Goal: Use online tool/utility: Utilize a website feature to perform a specific function

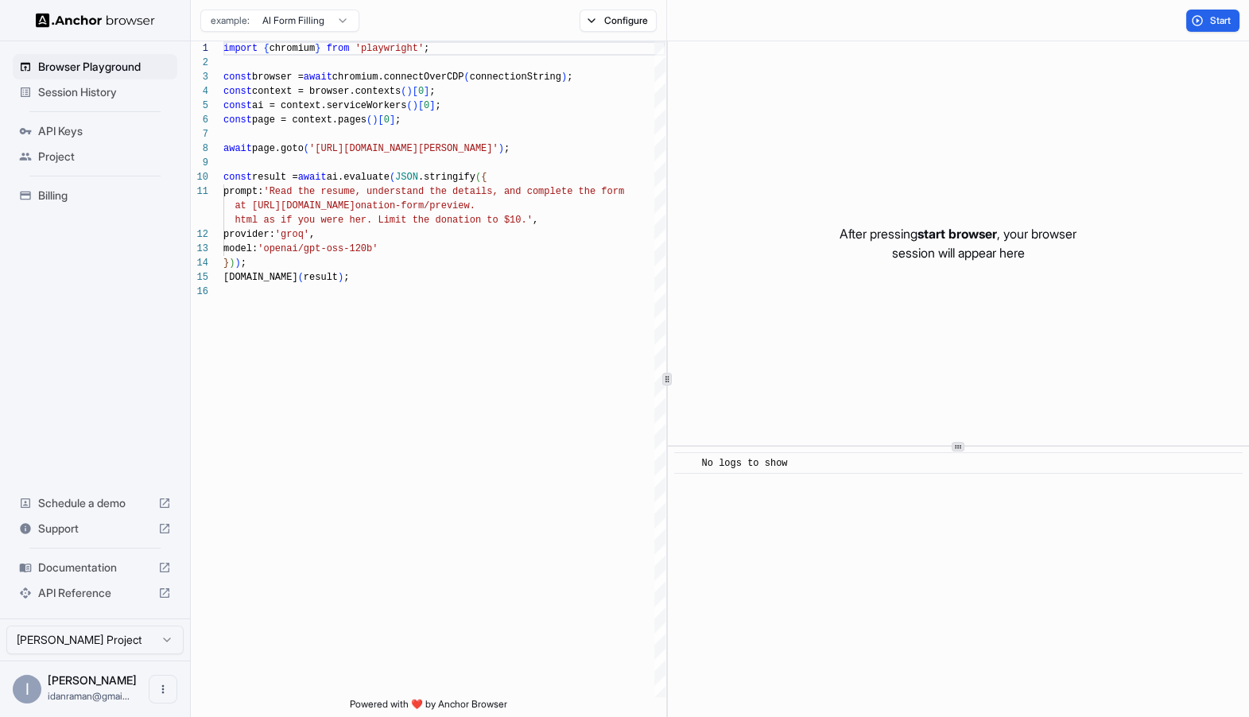
scroll to position [143, 0]
click at [320, 335] on div "import { chromium } from 'playwright' ; const browser = await chromium.connectO…" at bounding box center [444, 490] width 442 height 899
click at [348, 246] on div "import { chromium } from 'playwright' ; const browser = await chromium.connectO…" at bounding box center [444, 490] width 442 height 899
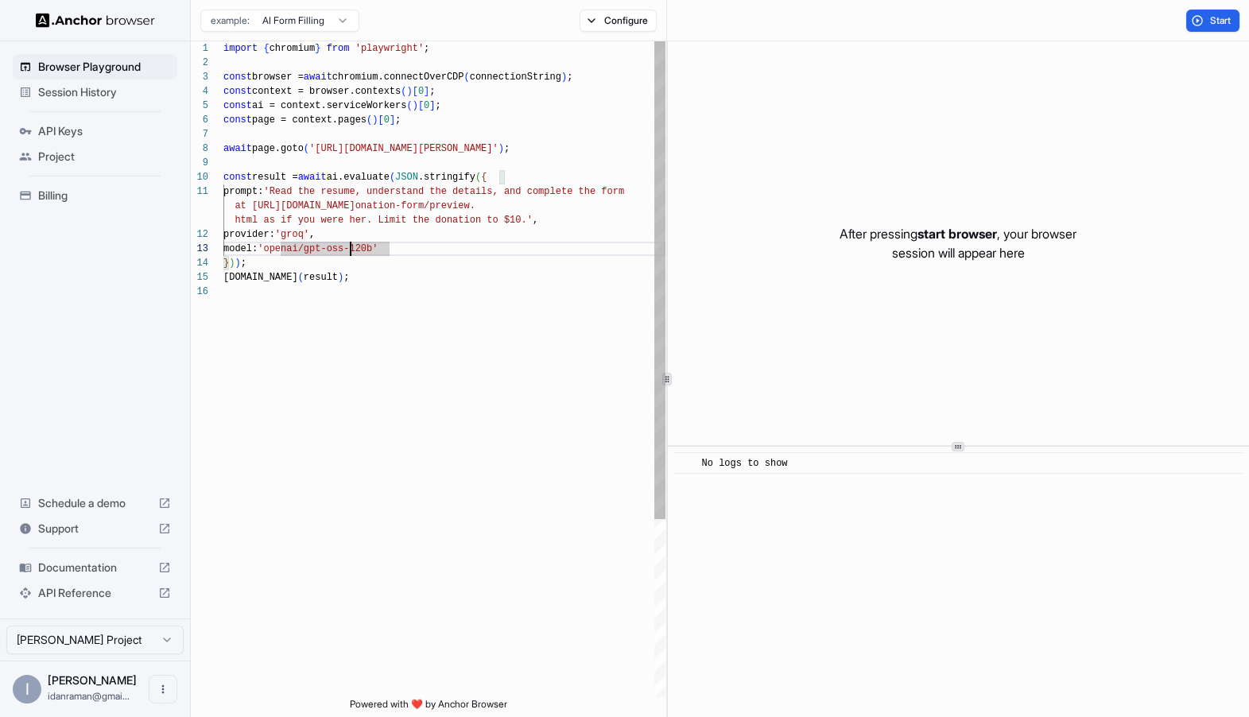
scroll to position [0, 0]
click at [301, 192] on div "import { chromium } from 'playwright' ; const browser = await chromium.connectO…" at bounding box center [444, 490] width 442 height 899
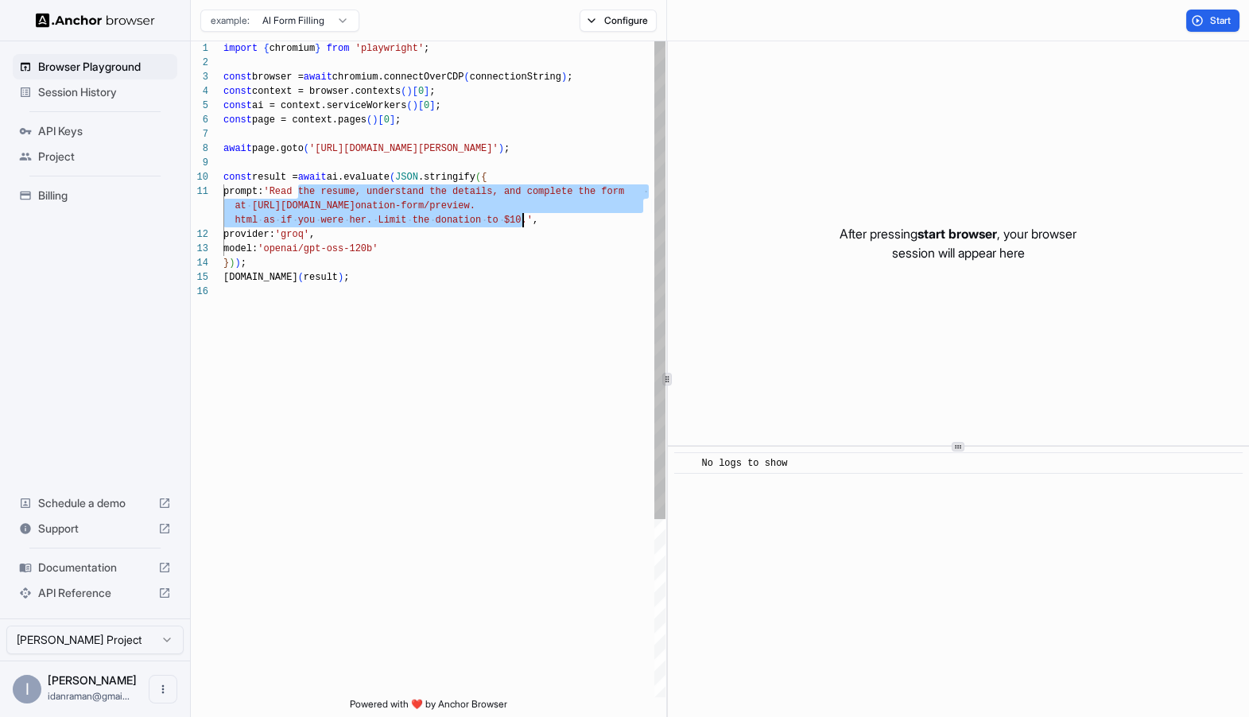
drag, startPoint x: 300, startPoint y: 192, endPoint x: 521, endPoint y: 223, distance: 223.3
click at [521, 223] on div "import { chromium } from 'playwright' ; const browser = await chromium.connectO…" at bounding box center [444, 490] width 442 height 899
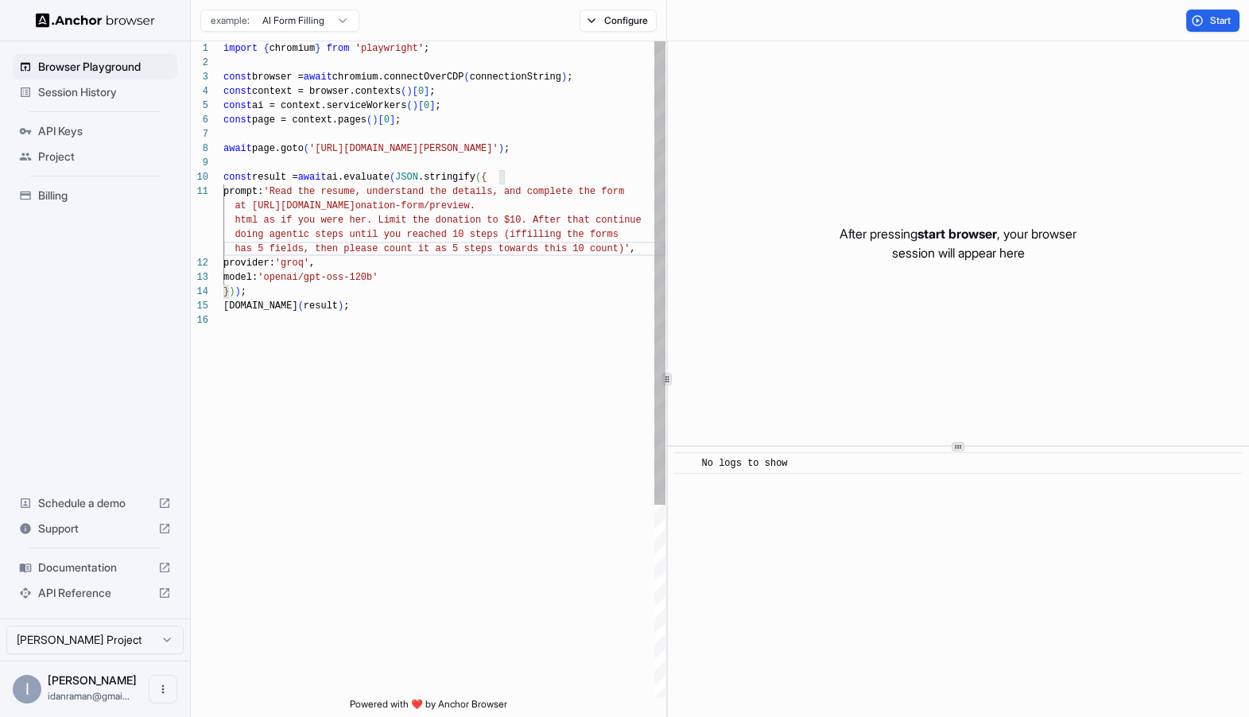
scroll to position [128, 0]
click at [487, 361] on div "import { chromium } from 'playwright' ; const browser = await chromium.connectO…" at bounding box center [444, 505] width 442 height 928
click at [484, 288] on div "import { chromium } from 'playwright' ; const browser = await chromium.connectO…" at bounding box center [444, 505] width 442 height 928
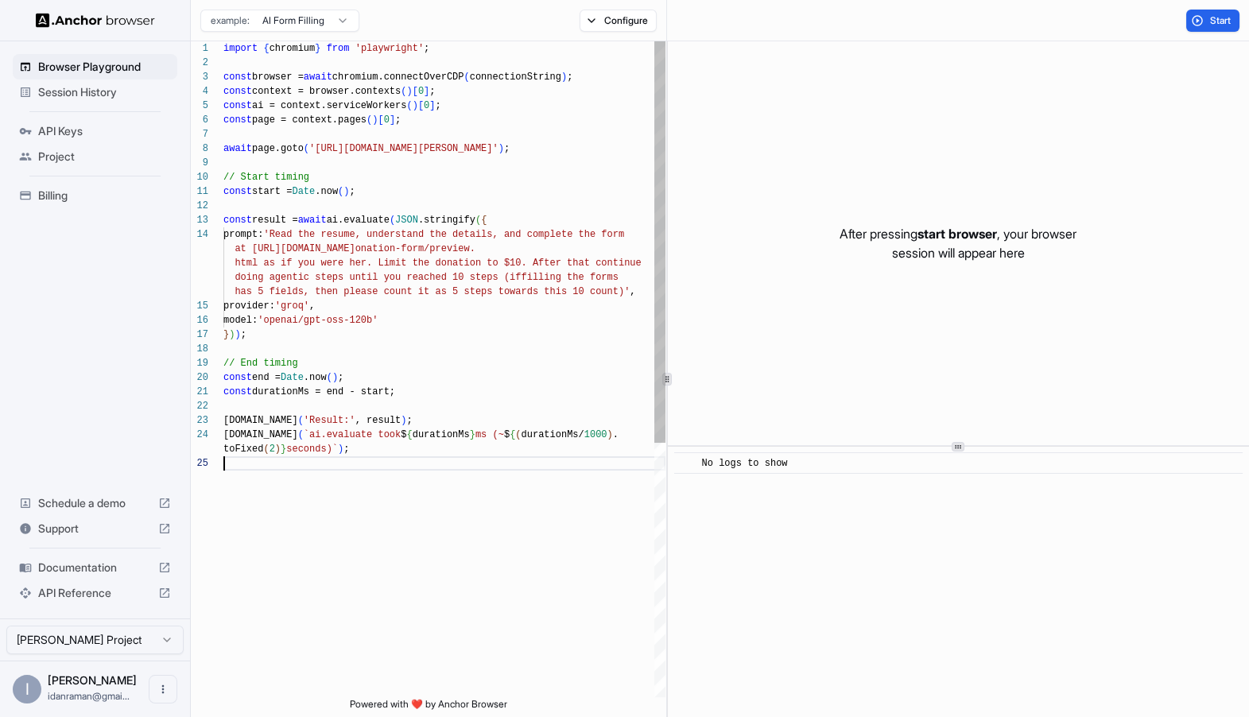
scroll to position [128, 0]
click at [1219, 21] on span "Start" at bounding box center [1221, 20] width 22 height 13
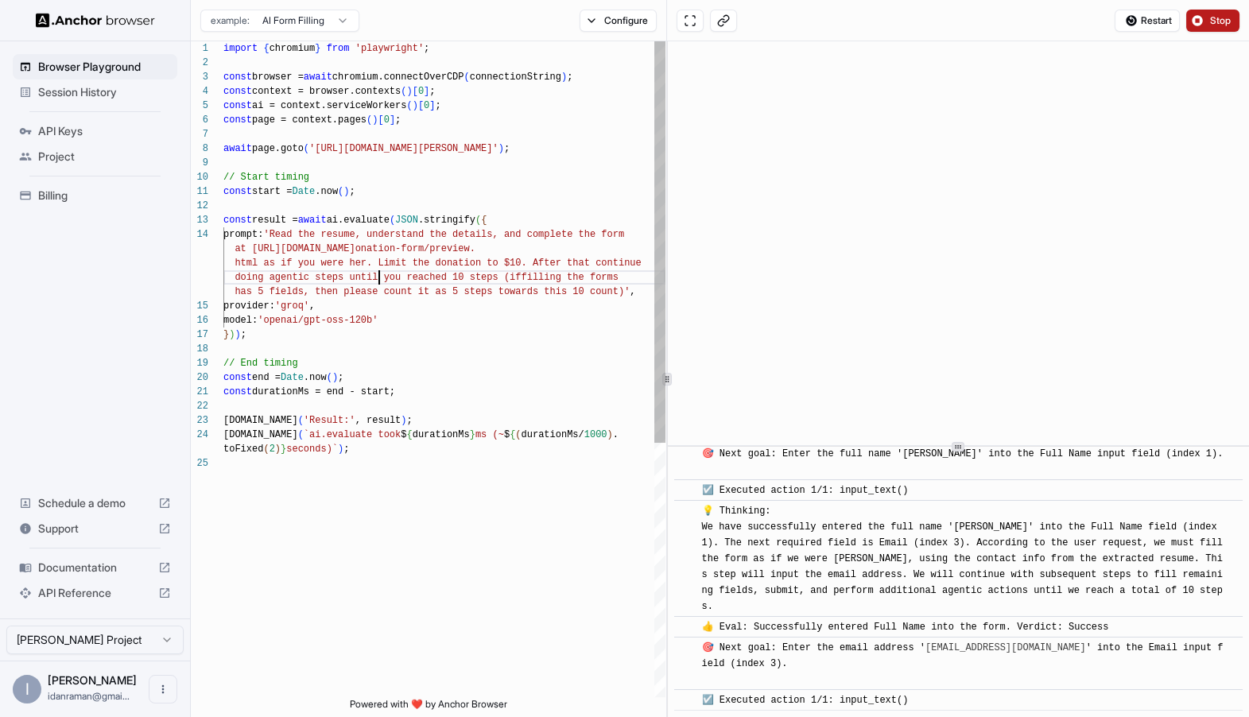
scroll to position [86, 0]
click at [378, 272] on div "import { chromium } from 'playwright' ; const browser = await chromium.connectO…" at bounding box center [444, 576] width 442 height 1071
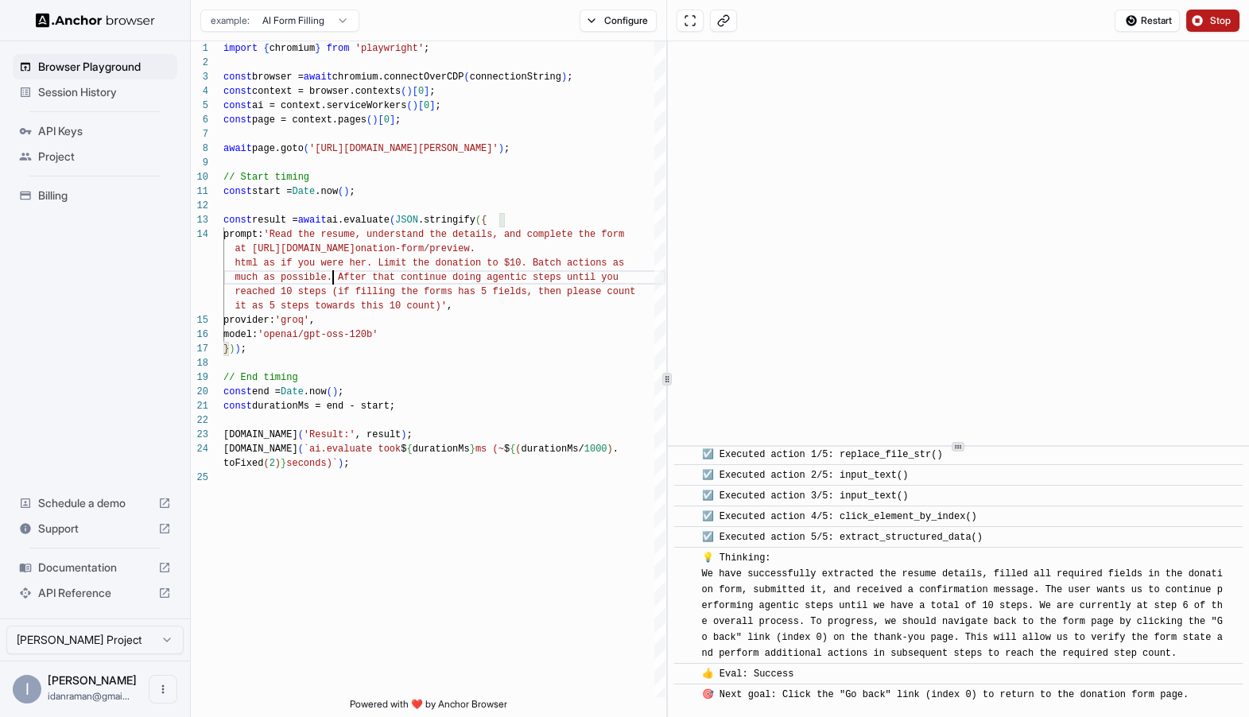
scroll to position [1142, 0]
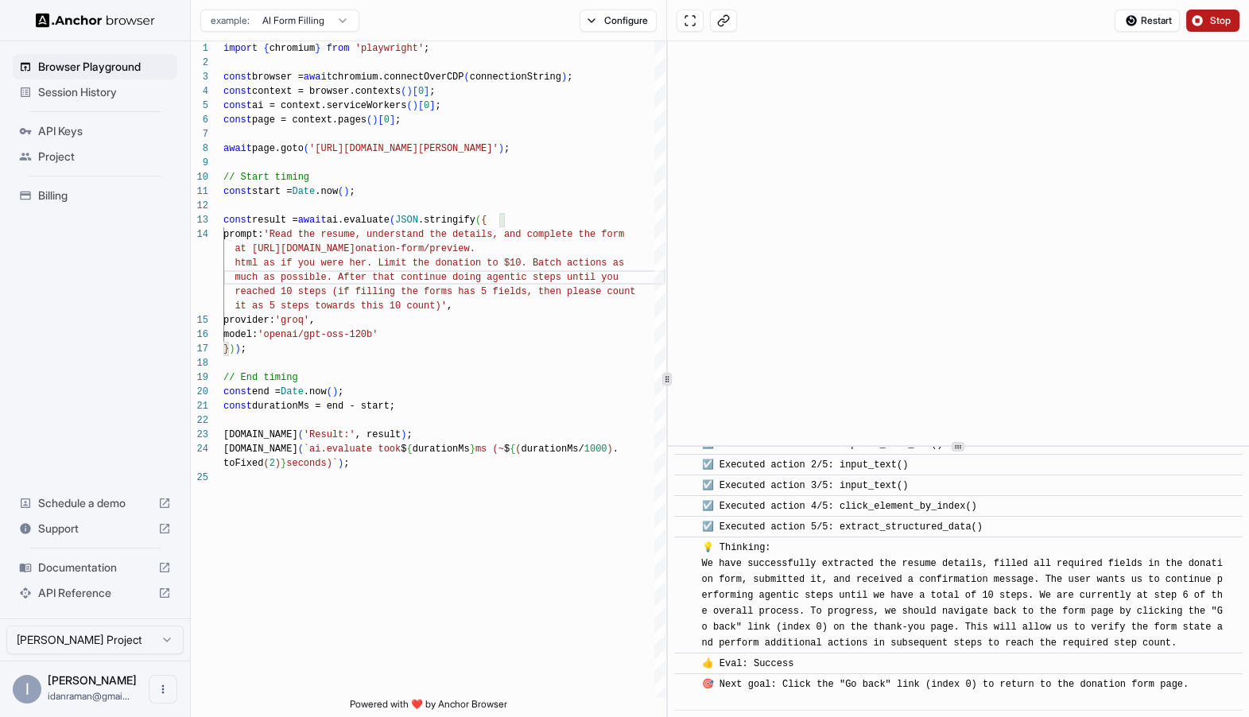
click at [785, 693] on div "🎯 Next goal: Click the "Go back" link (index 0) to return to the donation form …" at bounding box center [944, 692] width 487 height 32
click at [732, 698] on div "🎯 Next goal: Click the "Go back" link (index 0) to return to the donation form …" at bounding box center [944, 692] width 487 height 32
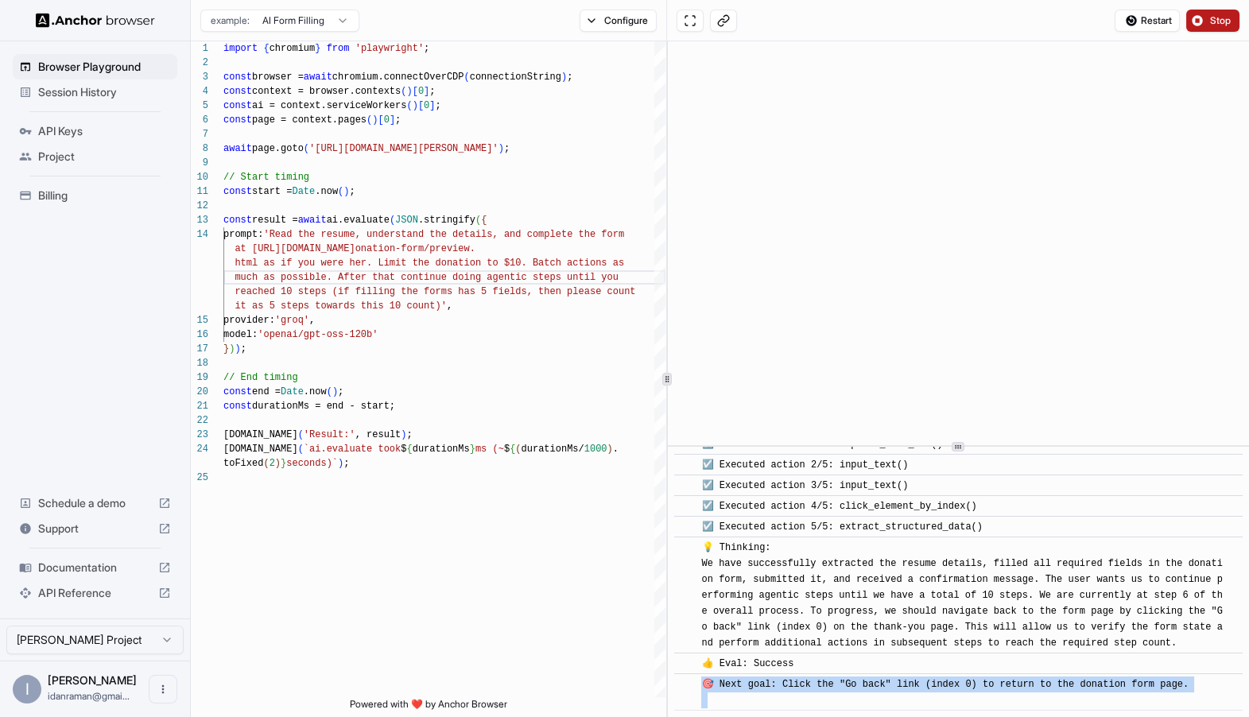
drag, startPoint x: 726, startPoint y: 698, endPoint x: 730, endPoint y: 676, distance: 21.8
click at [730, 676] on div "🎯 Next goal: Click the "Go back" link (index 0) to return to the donation form …" at bounding box center [944, 692] width 487 height 32
drag, startPoint x: 730, startPoint y: 696, endPoint x: 690, endPoint y: 678, distance: 43.8
click at [690, 678] on div "​ 🎯 Next goal: Click the "Go back" link (index 0) to return to the donation for…" at bounding box center [958, 691] width 569 height 37
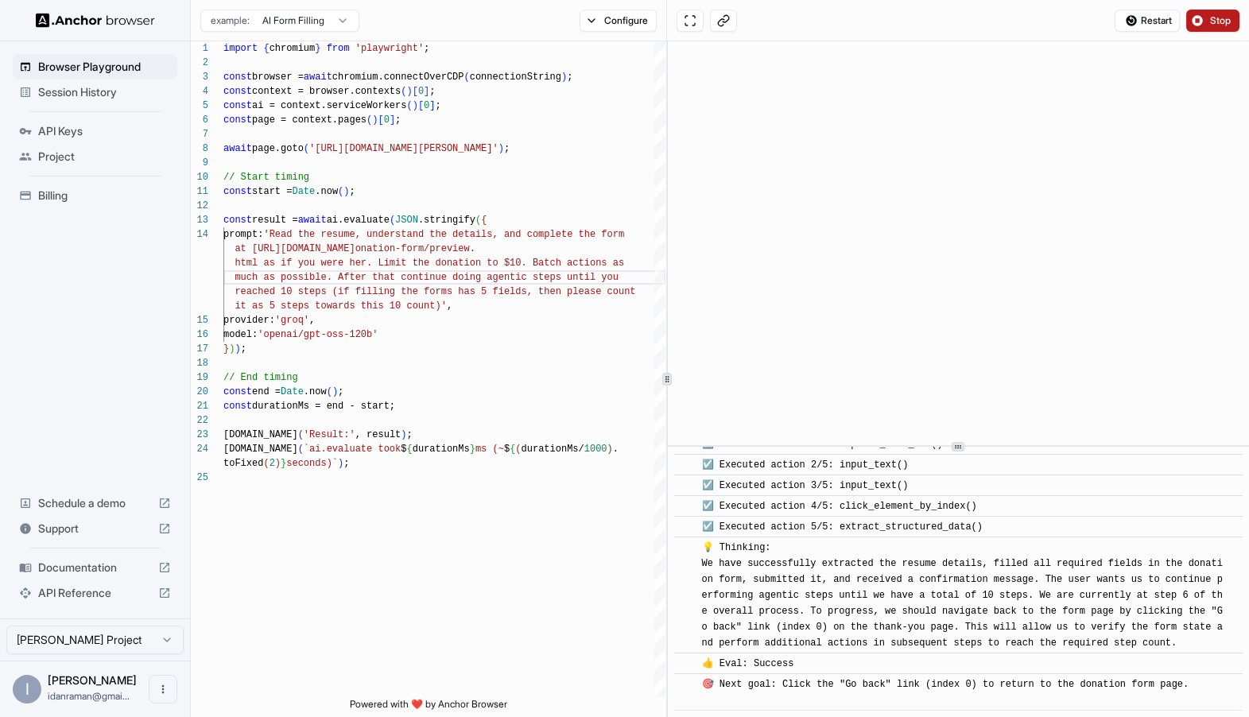
click at [1242, 664] on div "​ 👍 Eval: Success" at bounding box center [958, 663] width 569 height 21
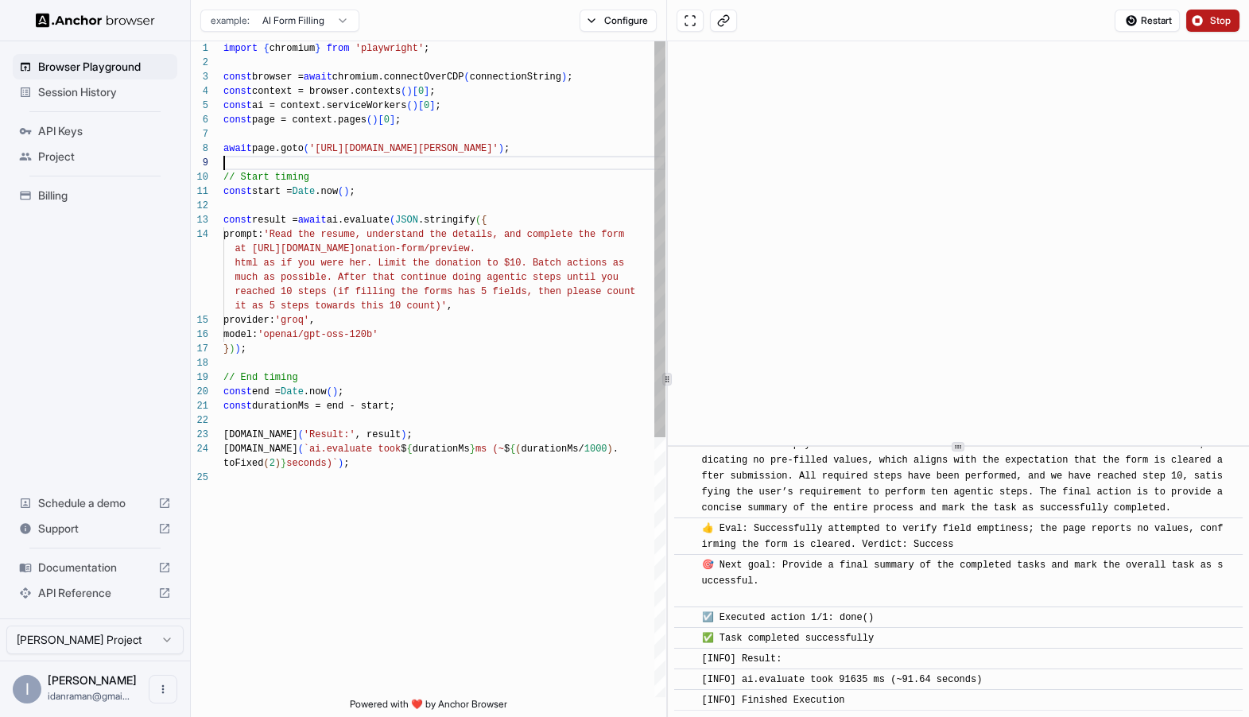
scroll to position [114, 0]
click at [563, 164] on div "import { chromium } from 'playwright' ; const browser = await chromium.connectO…" at bounding box center [444, 583] width 442 height 1085
click at [463, 295] on div "import { chromium } from 'playwright' ; const browser = await chromium.connectO…" at bounding box center [444, 583] width 442 height 1085
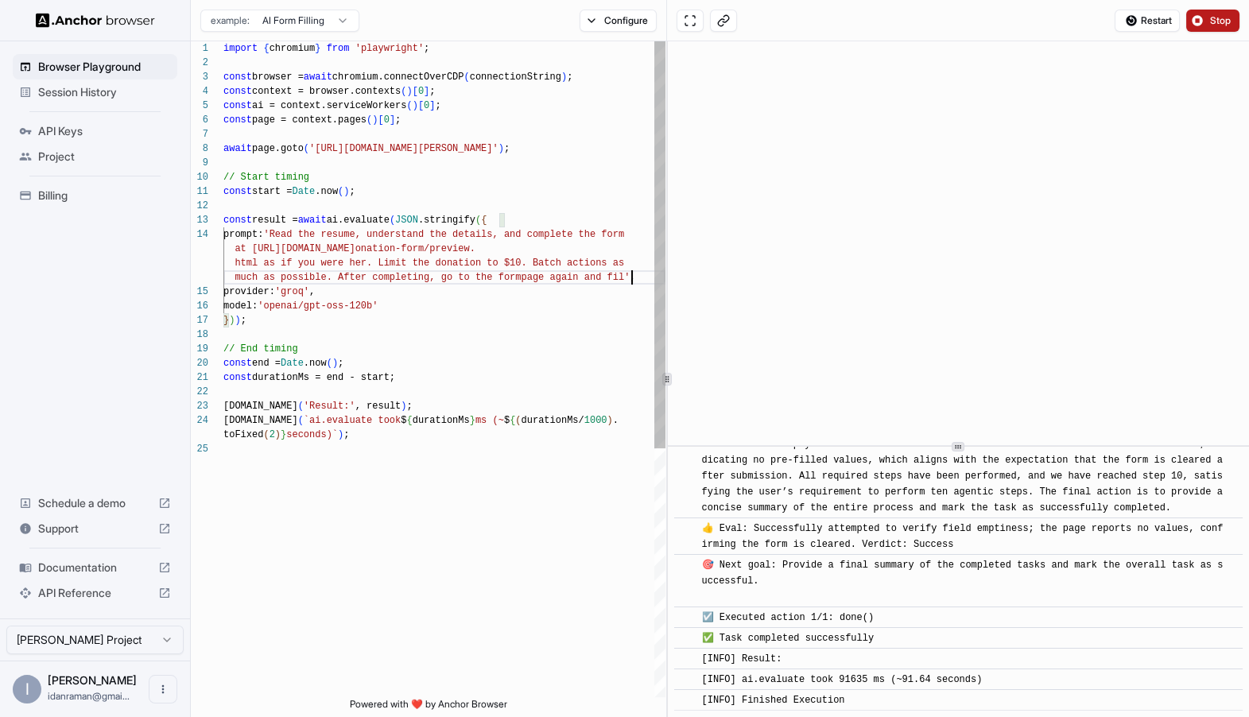
scroll to position [99, 0]
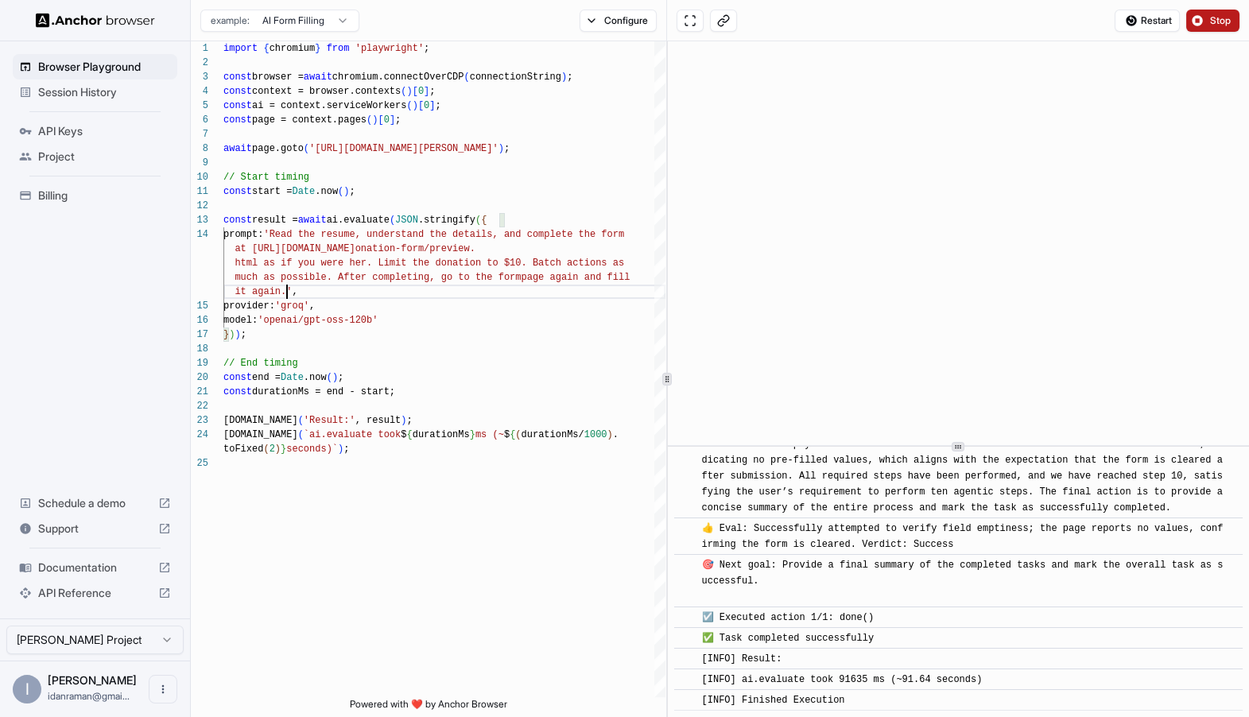
click at [1126, 13] on button "Restart" at bounding box center [1147, 21] width 65 height 22
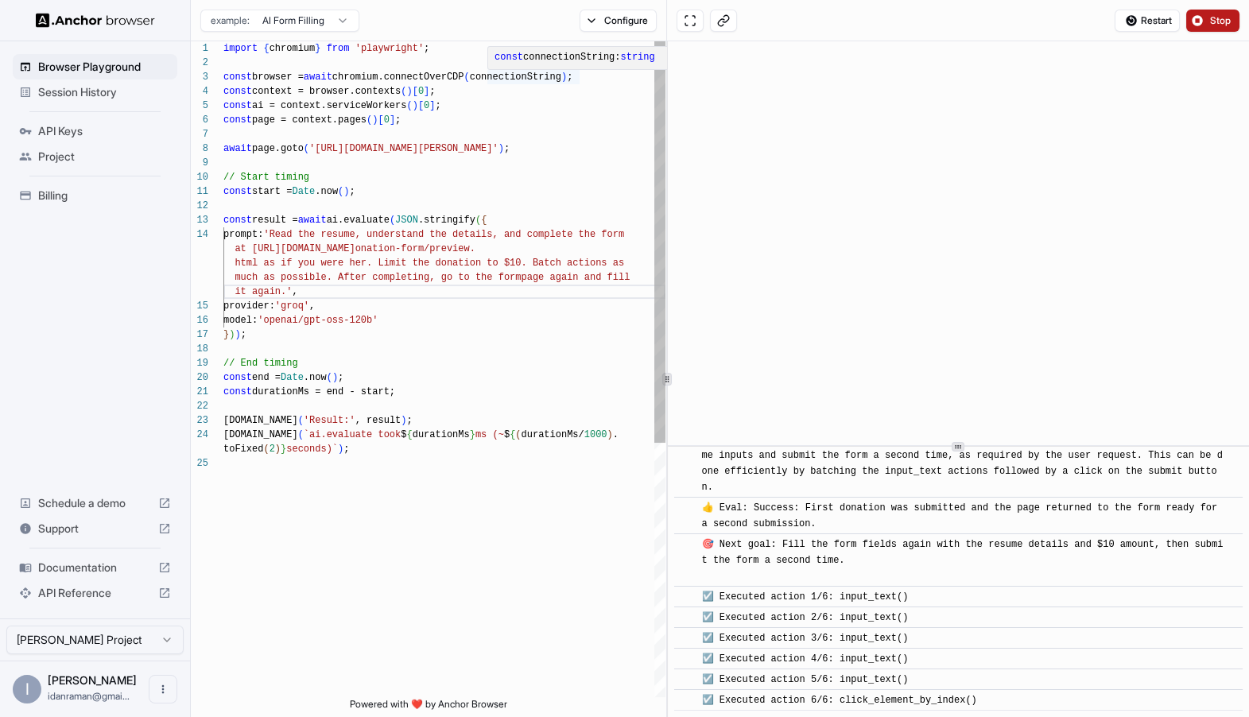
scroll to position [1194, 0]
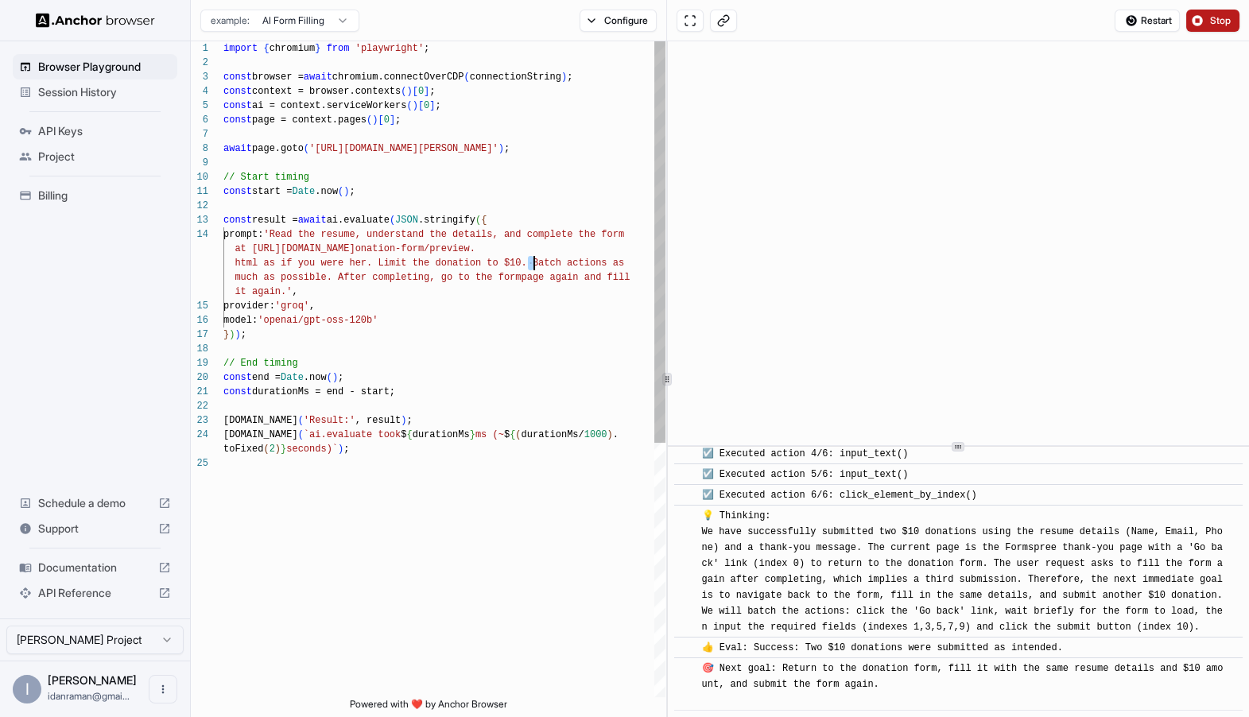
click at [530, 266] on div "import { chromium } from 'playwright' ; const browser = await chromium.connectO…" at bounding box center [444, 576] width 442 height 1071
click at [566, 273] on div "import { chromium } from 'playwright' ; const browser = await chromium.connectO…" at bounding box center [444, 576] width 442 height 1071
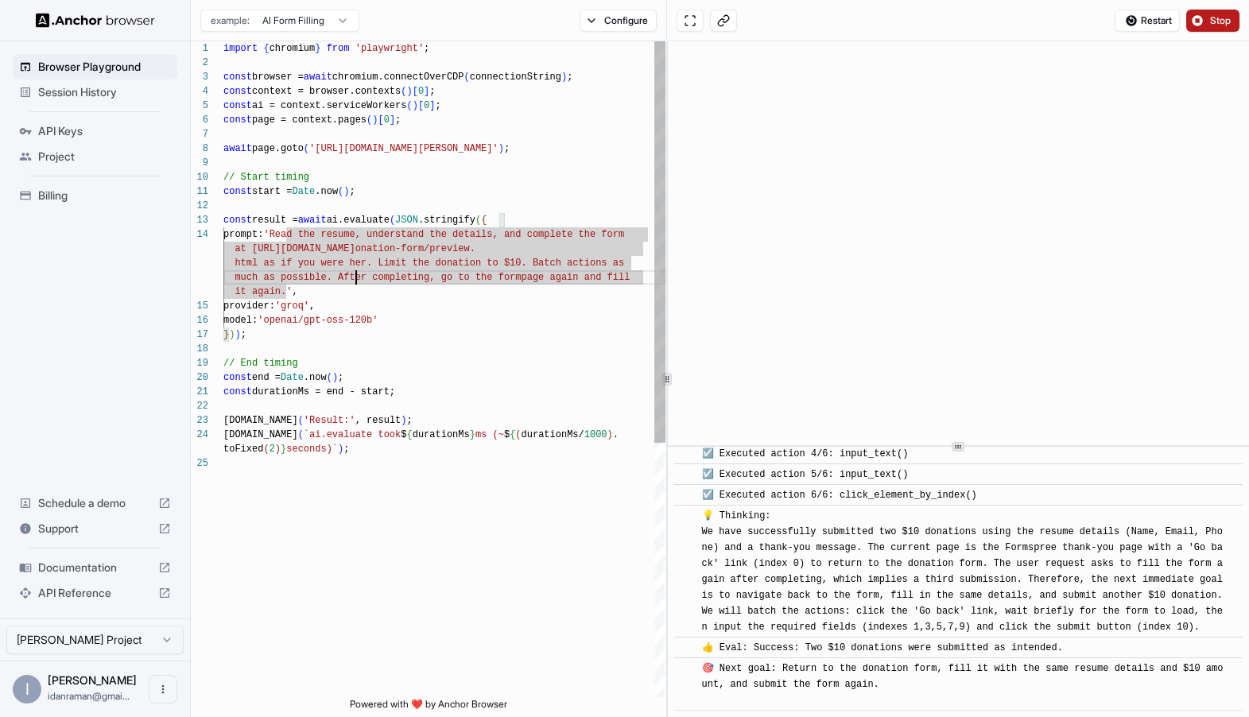
click at [353, 281] on div "import { chromium } from 'playwright' ; const browser = await chromium.connectO…" at bounding box center [444, 576] width 442 height 1071
click at [279, 283] on div "import { chromium } from 'playwright' ; const browser = await chromium.connectO…" at bounding box center [444, 576] width 442 height 1071
click at [270, 289] on div "import { chromium } from 'playwright' ; const browser = await chromium.connectO…" at bounding box center [444, 576] width 442 height 1071
click at [269, 290] on div "import { chromium } from 'playwright' ; const browser = await chromium.connectO…" at bounding box center [444, 576] width 442 height 1071
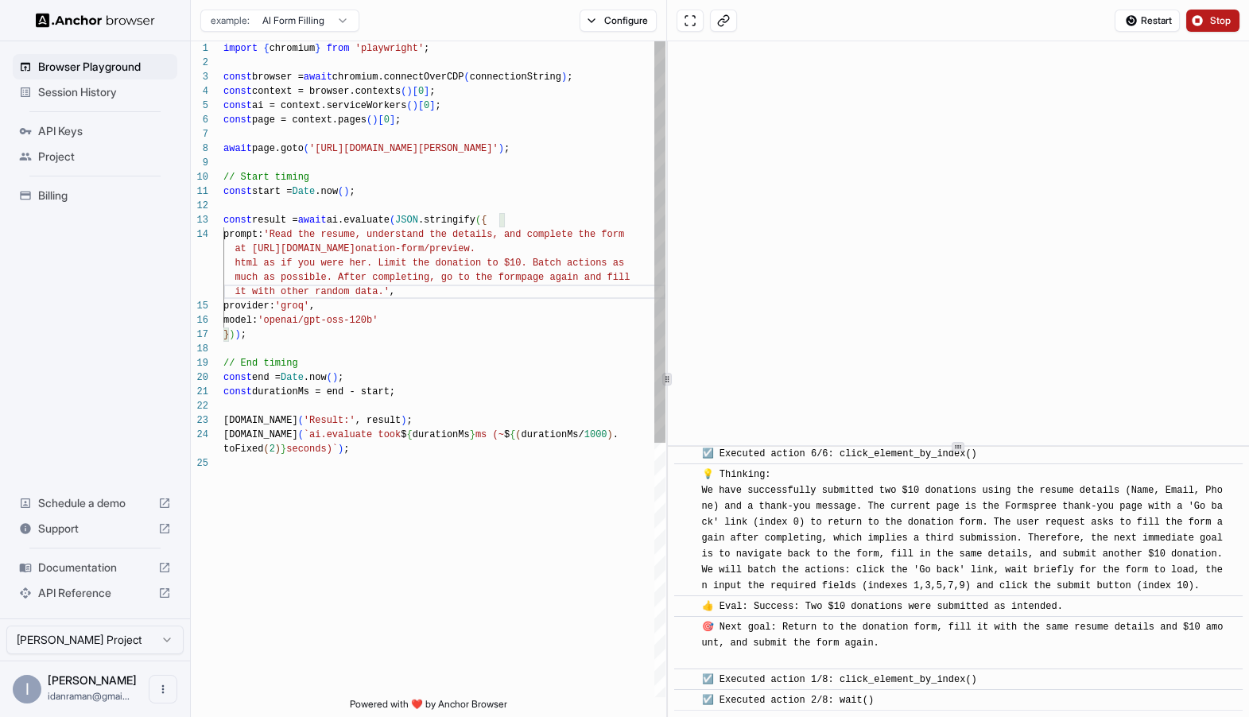
scroll to position [72, 0]
click at [471, 406] on div "import { chromium } from 'playwright' ; const browser = await chromium.connectO…" at bounding box center [444, 576] width 442 height 1071
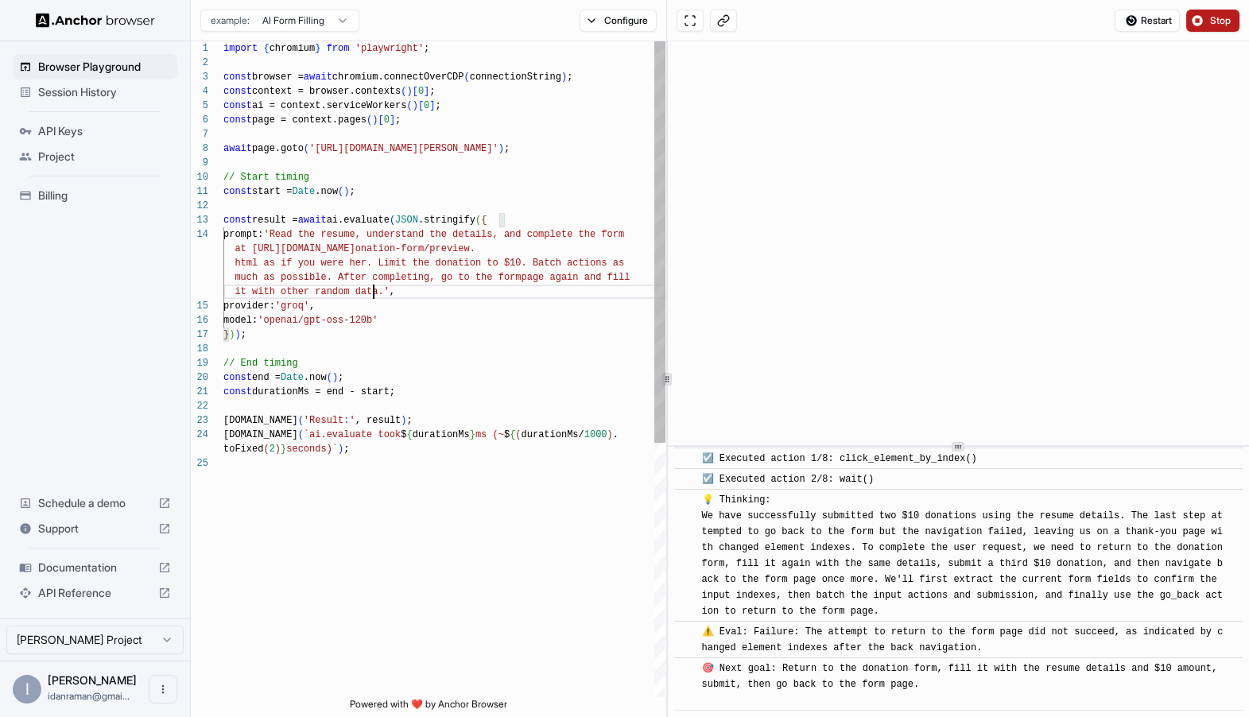
scroll to position [99, 0]
click at [372, 291] on div "import { chromium } from 'playwright' ; const browser = await chromium.connectO…" at bounding box center [444, 576] width 442 height 1071
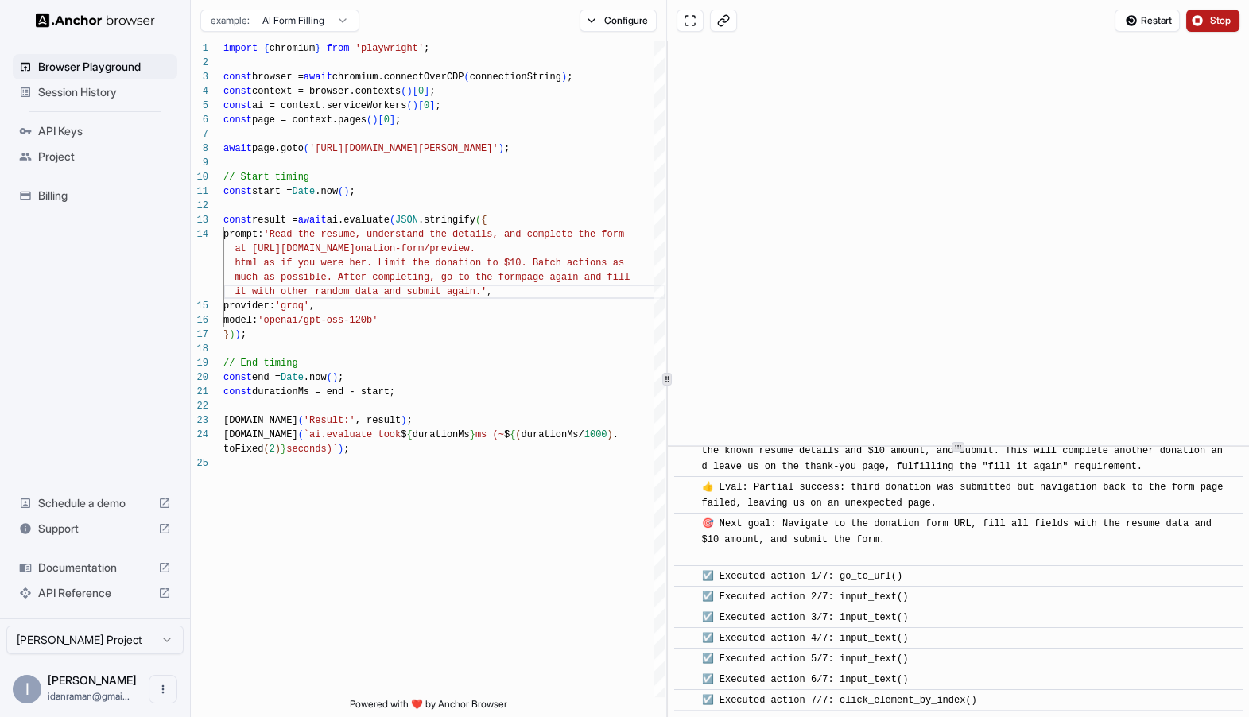
scroll to position [2204, 0]
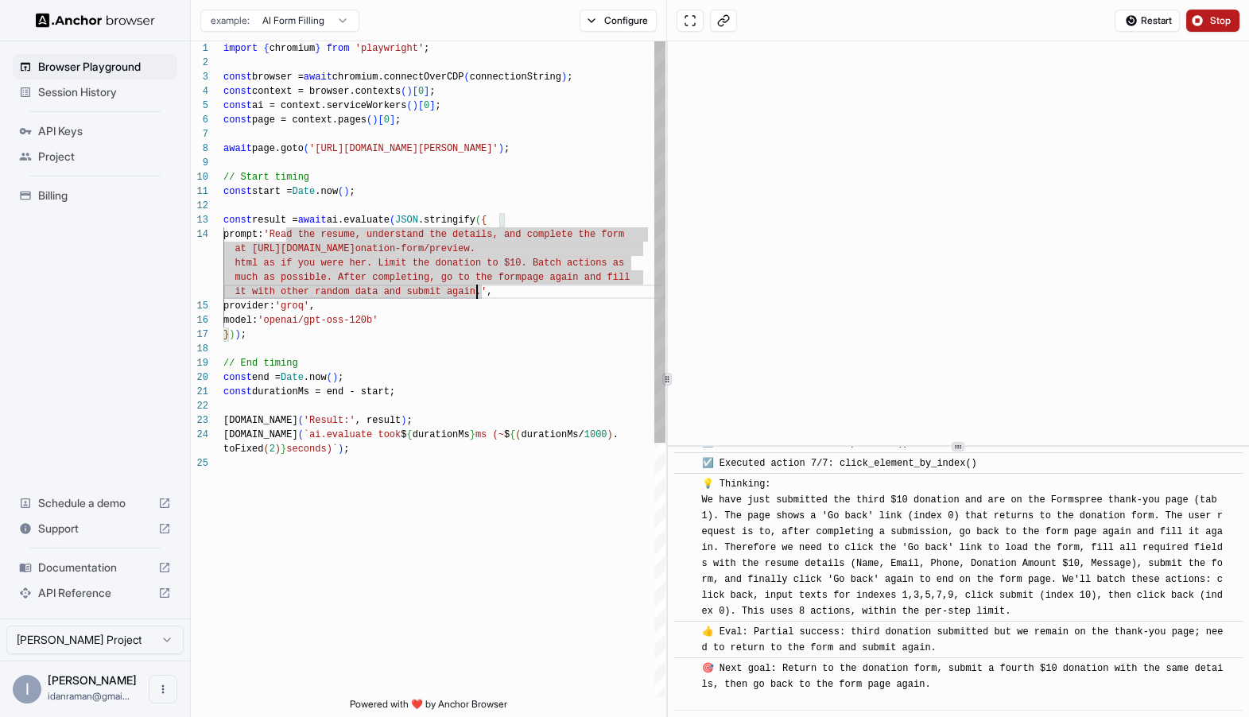
click at [259, 211] on div "import { chromium } from 'playwright' ; const browser = await chromium.connectO…" at bounding box center [444, 576] width 442 height 1071
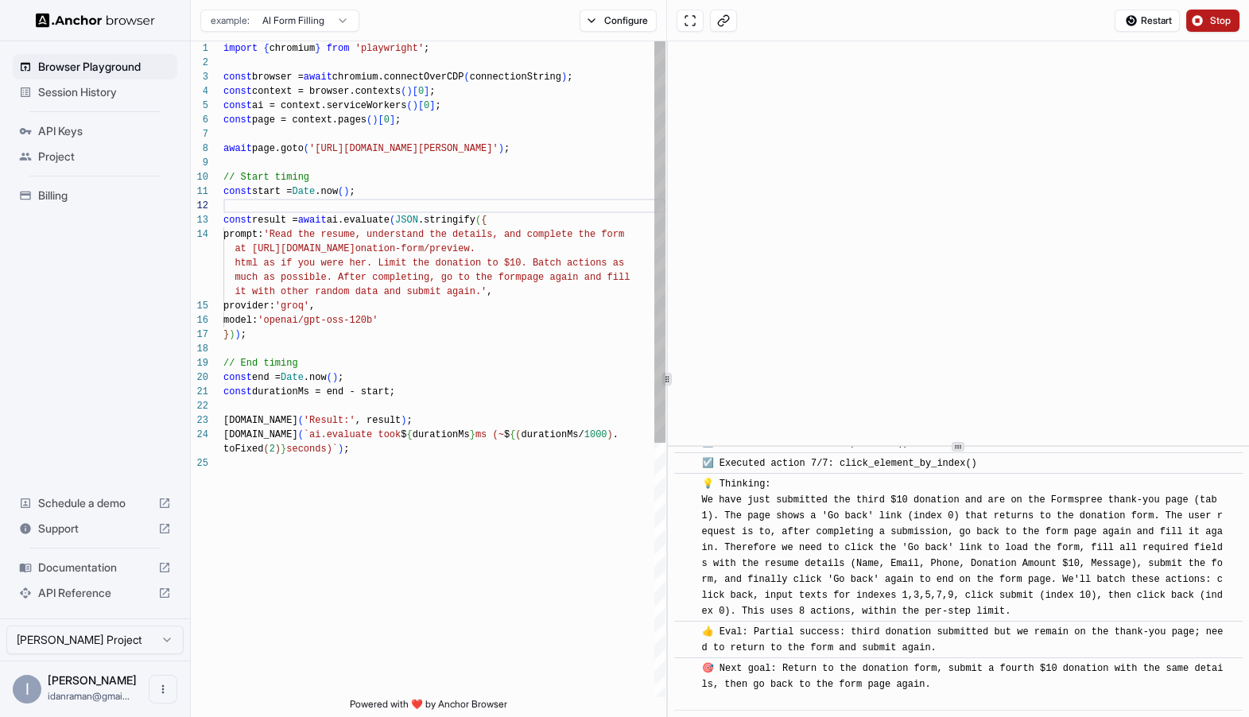
scroll to position [28, 0]
click at [353, 227] on div "import { chromium } from 'playwright' ; const browser = await chromium.connectO…" at bounding box center [444, 576] width 442 height 1071
click at [315, 300] on div "import { chromium } from 'playwright' ; const browser = await chromium.connectO…" at bounding box center [444, 576] width 442 height 1071
click at [380, 303] on div "import { chromium } from 'playwright' ; const browser = await chromium.connectO…" at bounding box center [444, 576] width 442 height 1071
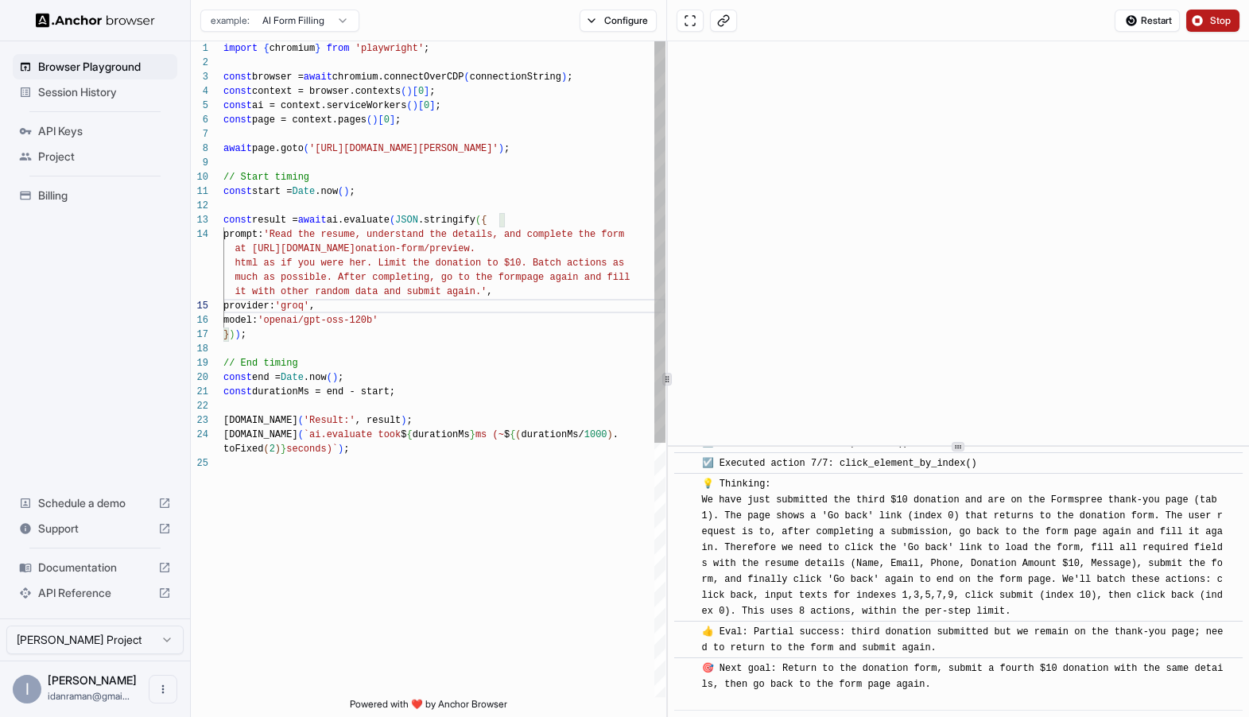
scroll to position [86, 0]
click at [369, 273] on div "import { chromium } from 'playwright' ; const browser = await chromium.connectO…" at bounding box center [444, 576] width 442 height 1071
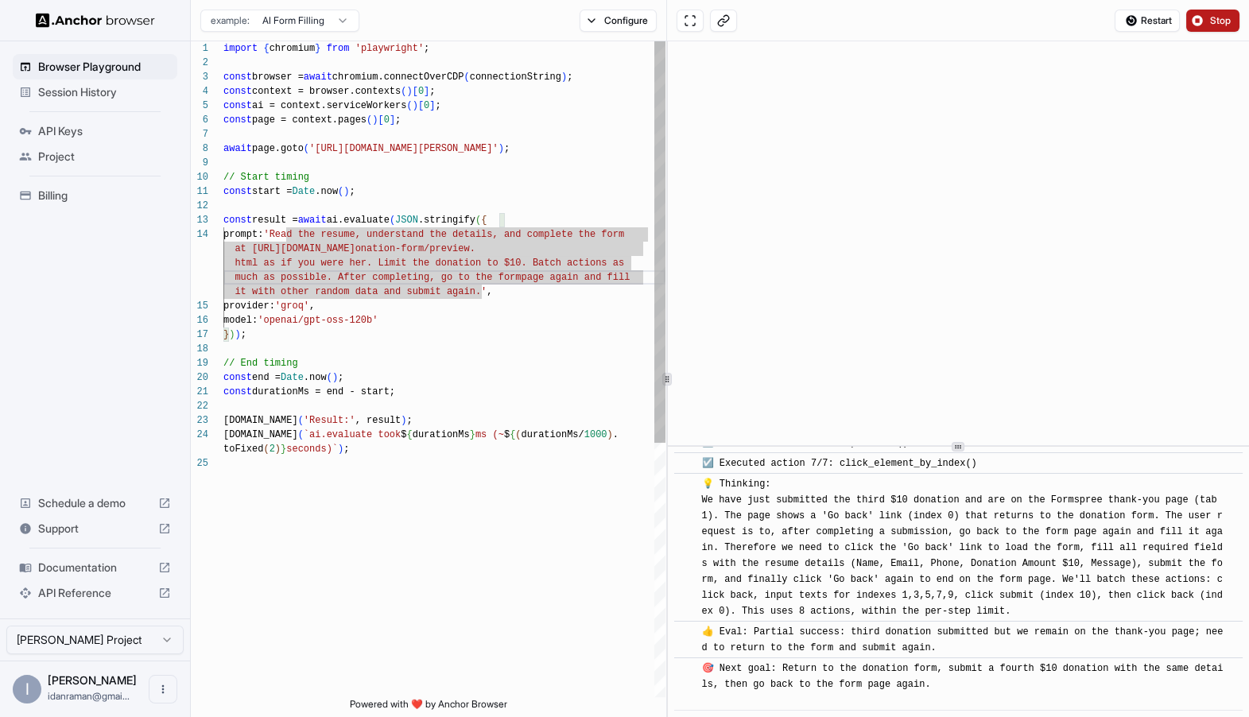
click at [370, 284] on div "import { chromium } from 'playwright' ; const browser = await chromium.connectO…" at bounding box center [444, 576] width 442 height 1071
click at [437, 277] on div "import { chromium } from 'playwright' ; const browser = await chromium.connectO…" at bounding box center [444, 576] width 442 height 1071
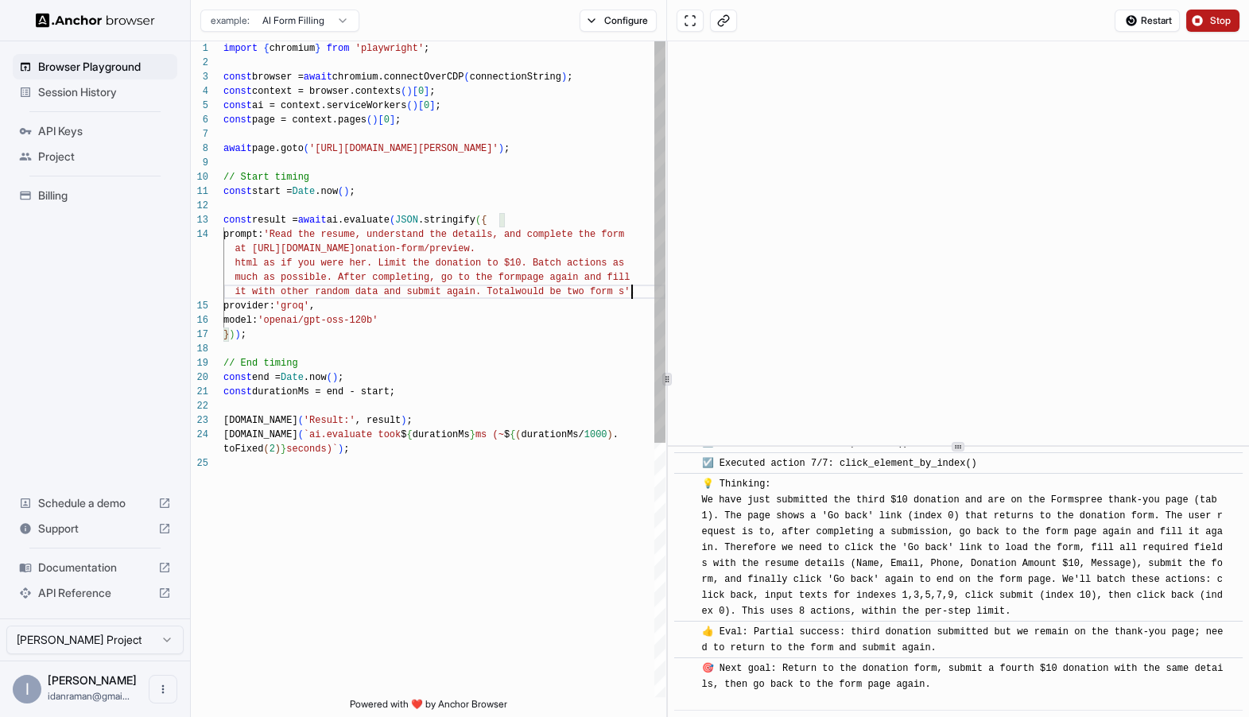
scroll to position [114, 0]
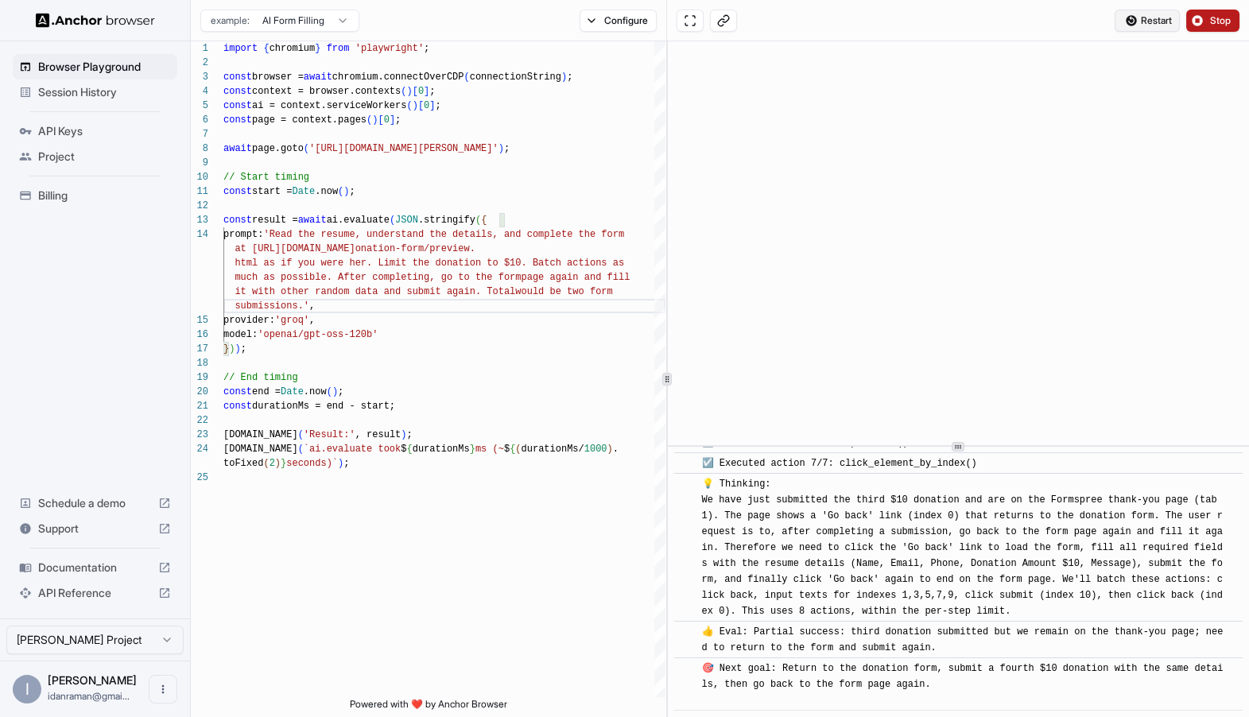
click at [1126, 18] on button "Restart" at bounding box center [1147, 21] width 65 height 22
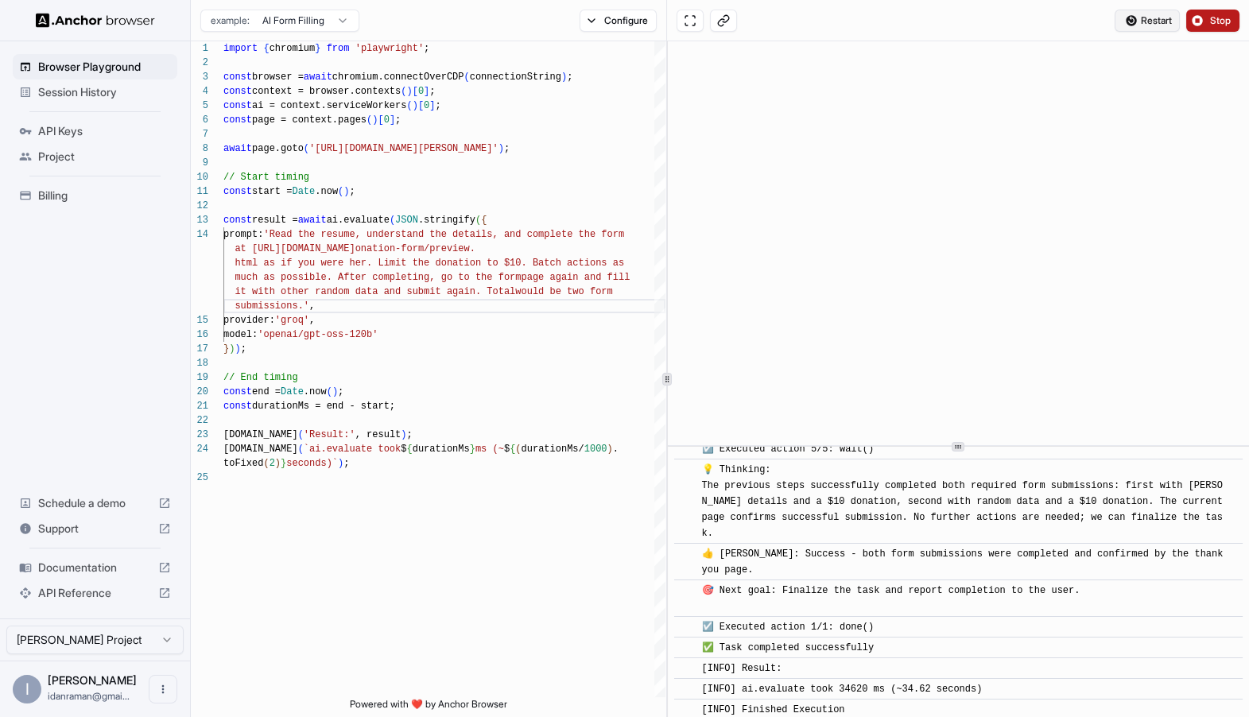
scroll to position [1021, 0]
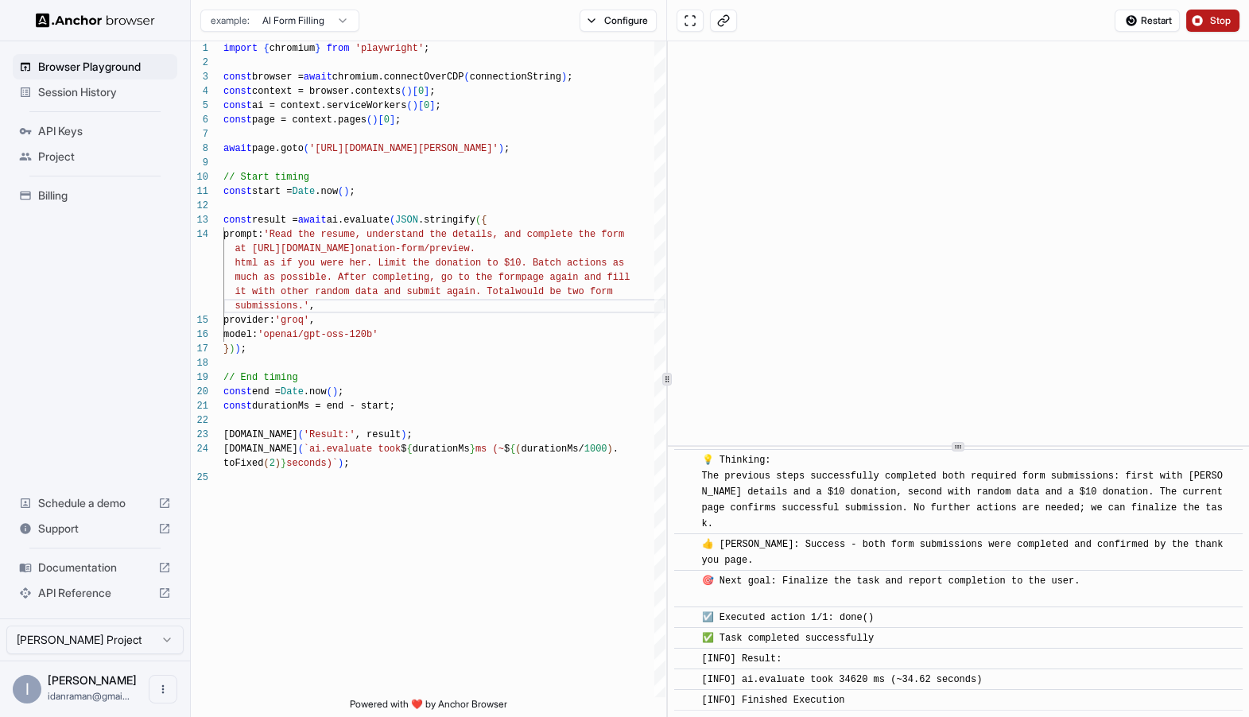
click at [905, 675] on span "[INFO] ai.evaluate took 34620 ms (~34.62 seconds)" at bounding box center [841, 679] width 281 height 11
drag, startPoint x: 905, startPoint y: 675, endPoint x: 955, endPoint y: 674, distance: 49.3
click at [955, 674] on span "[INFO] ai.evaluate took 34620 ms (~34.62 seconds)" at bounding box center [841, 679] width 281 height 11
copy span "34.62 seconds"
type textarea "**********"
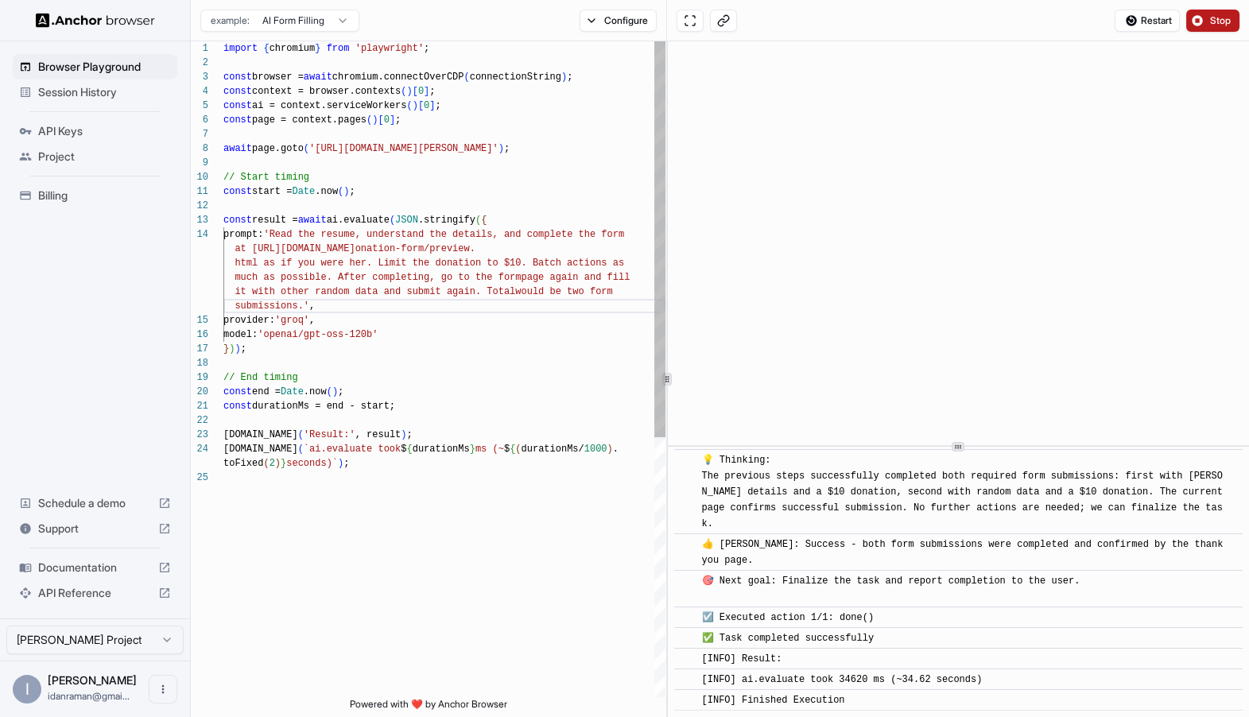
click at [315, 370] on div "import { chromium } from 'playwright' ; const browser = await chromium.connectO…" at bounding box center [444, 583] width 442 height 1085
click at [72, 91] on span "Session History" at bounding box center [104, 92] width 133 height 16
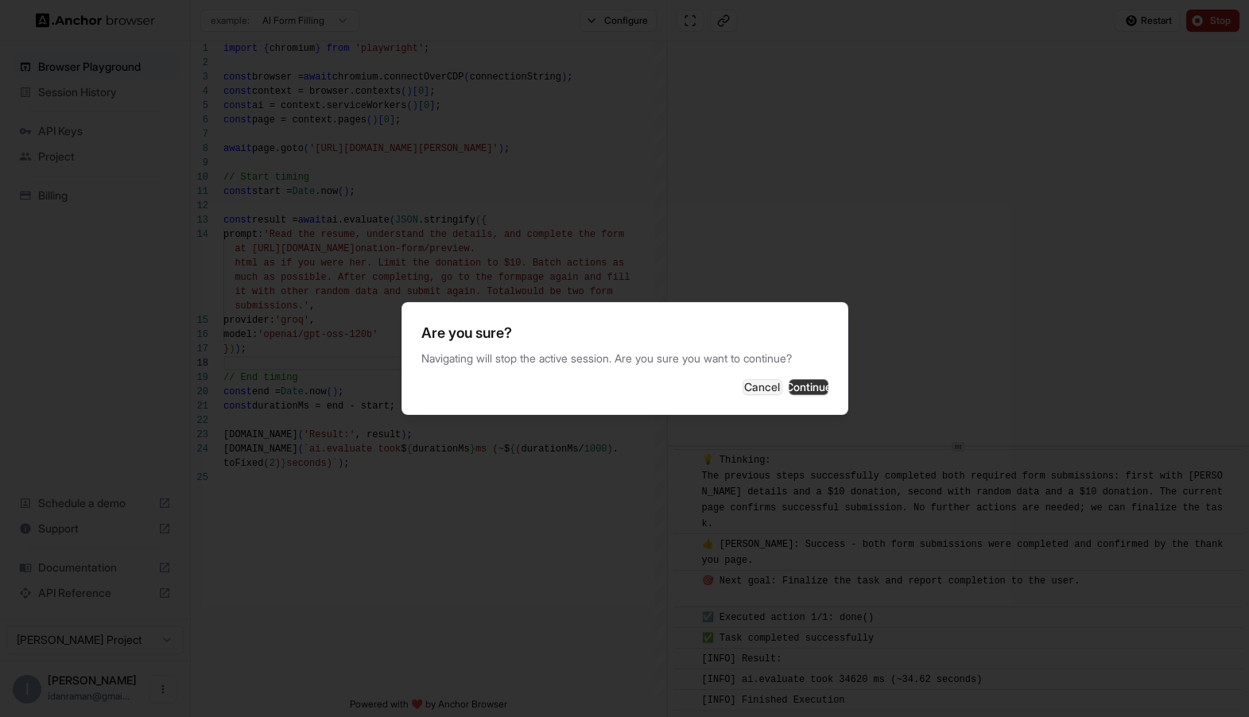
click at [793, 384] on button "Continue" at bounding box center [809, 387] width 40 height 16
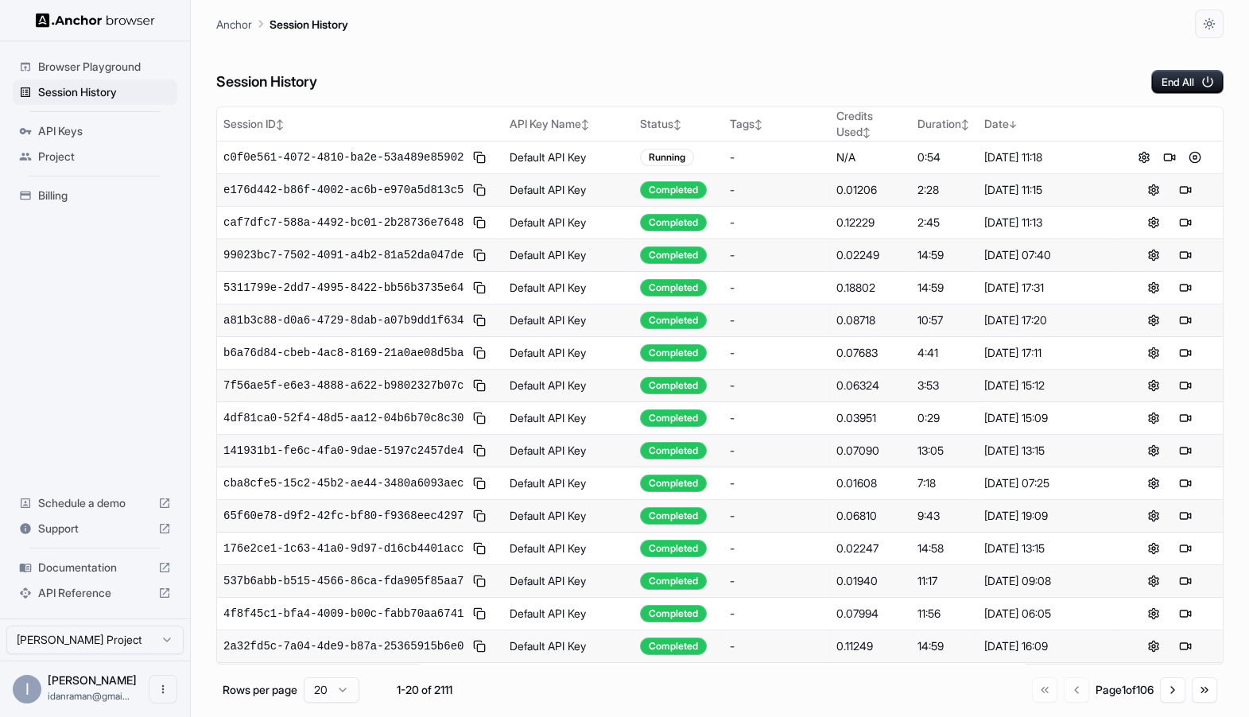
click at [1188, 97] on div "Session History End All Session ID ↕ API Key Name ↕ Status ↕ Tags ↕ Credits Use…" at bounding box center [719, 377] width 1007 height 679
click at [1187, 86] on button "End All" at bounding box center [1187, 82] width 72 height 24
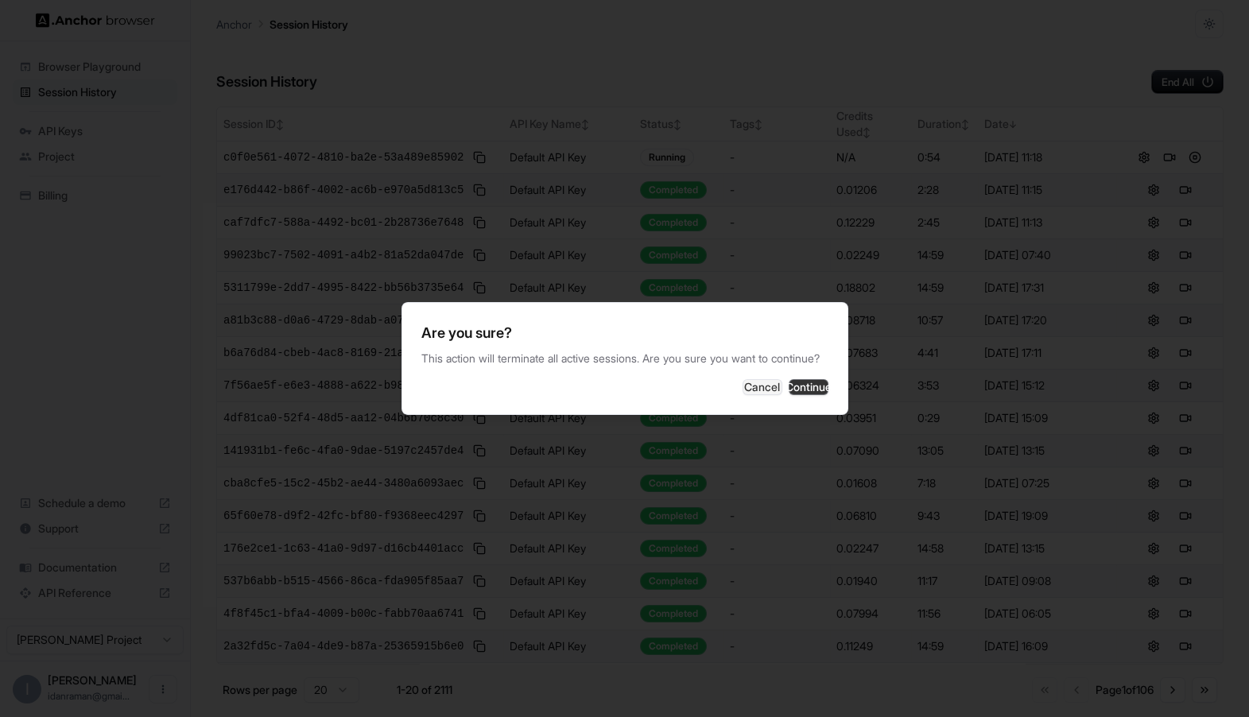
click at [794, 395] on button "Continue" at bounding box center [809, 387] width 40 height 16
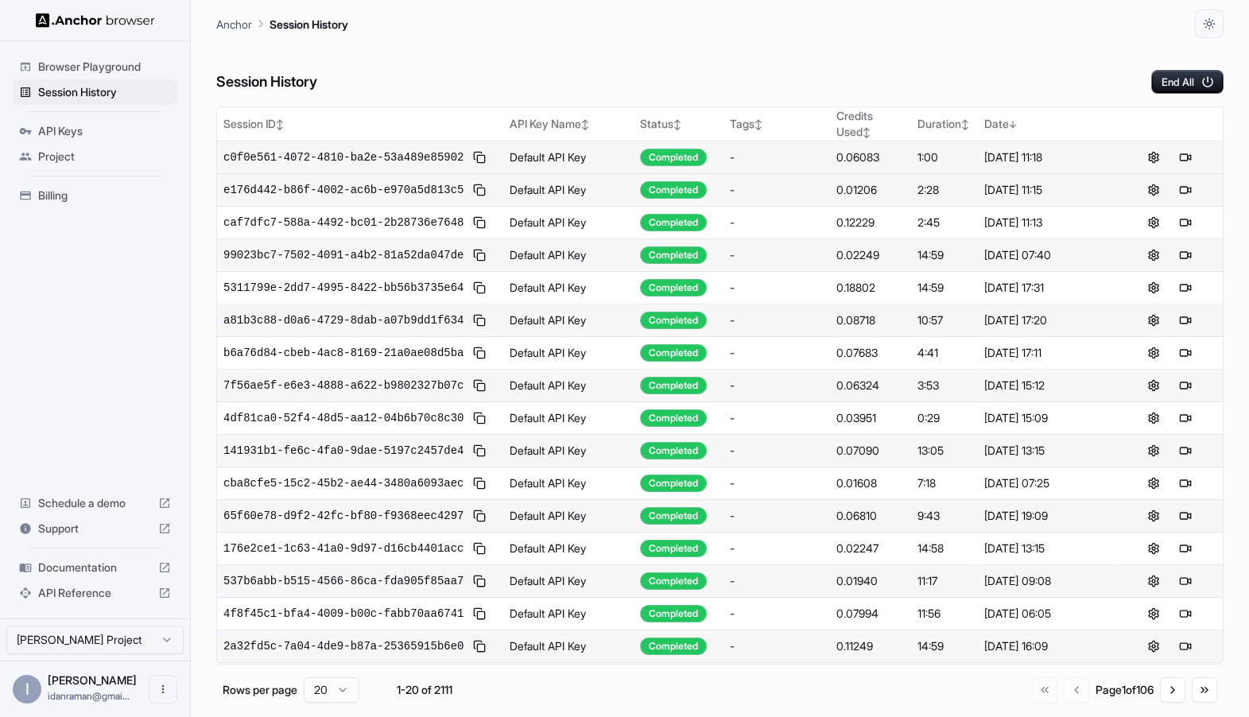
click at [851, 161] on div "0.06083" at bounding box center [870, 157] width 69 height 16
click at [87, 50] on ul "Browser Playground Session History API Keys Project Billing" at bounding box center [94, 131] width 177 height 167
click at [87, 69] on span "Browser Playground" at bounding box center [104, 67] width 133 height 16
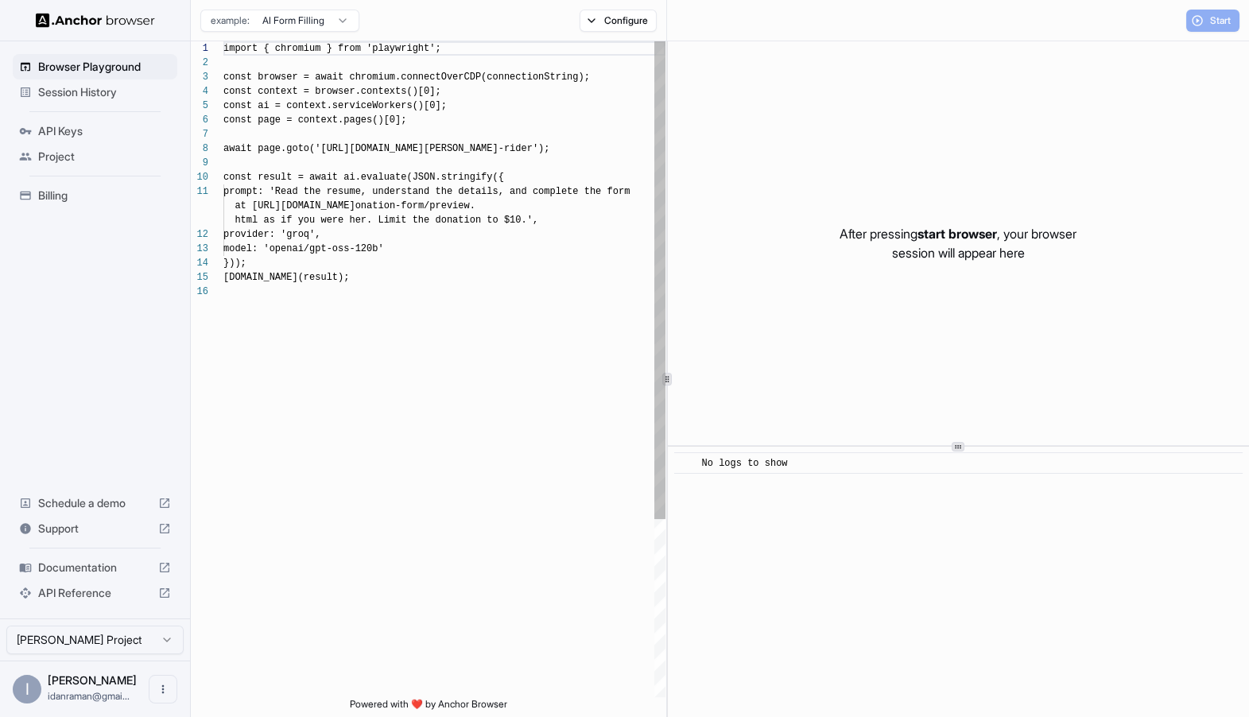
scroll to position [143, 0]
